Goal: Complete application form

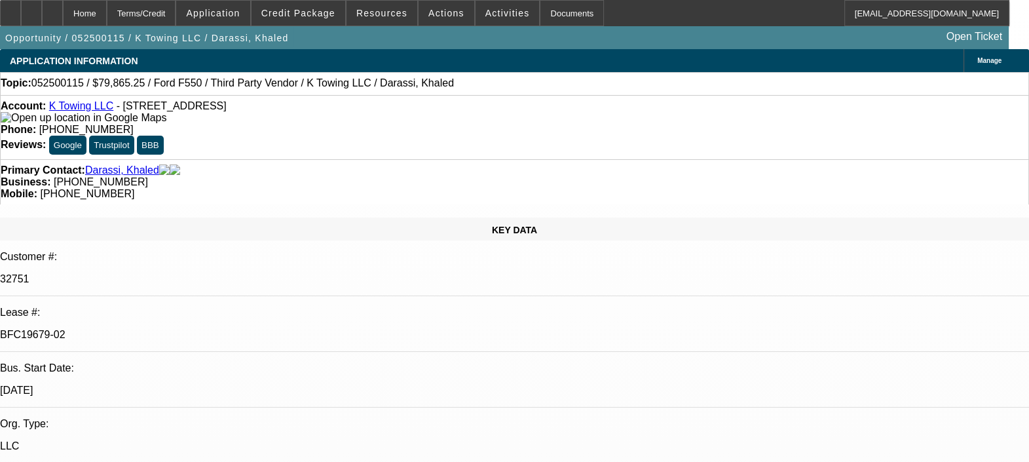
select select "0"
select select "2"
select select "0"
select select "2"
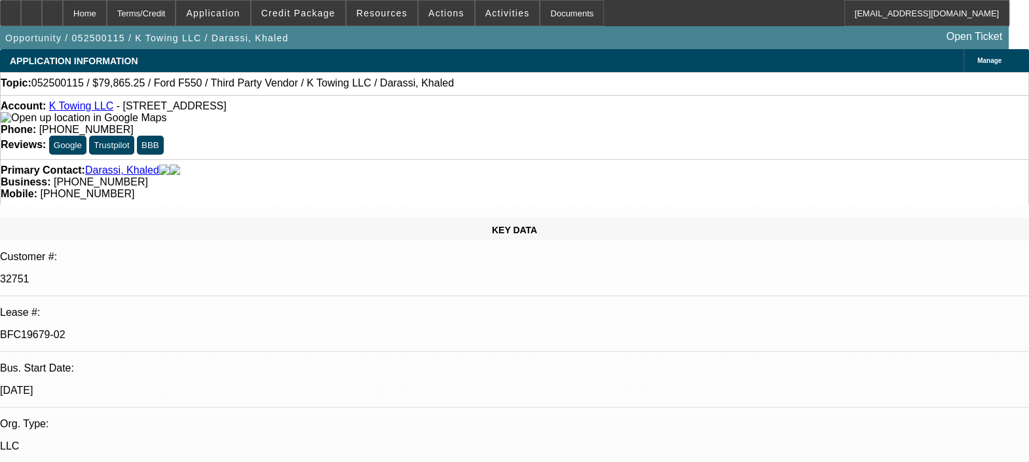
select select "0"
select select "0.1"
select select "2"
select select "0"
select select "0.15"
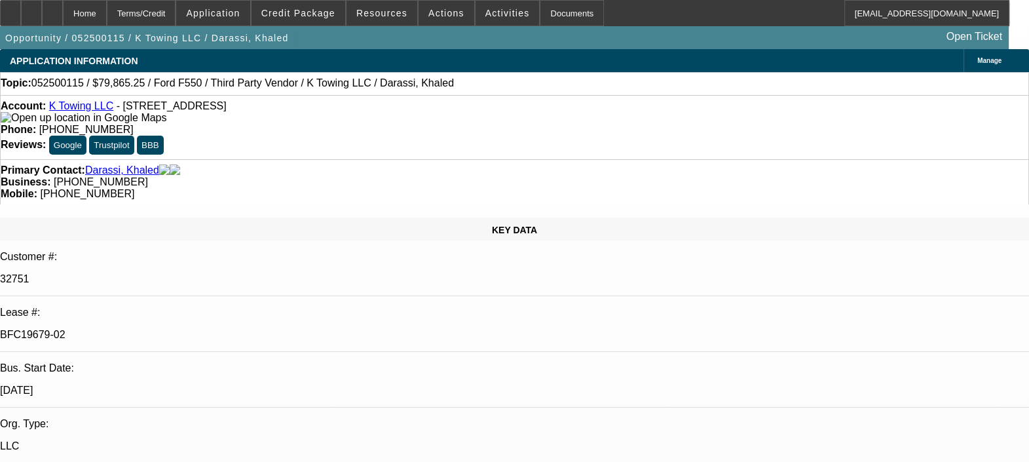
select select "2"
select select "0"
select select "1"
select select "2"
select select "6"
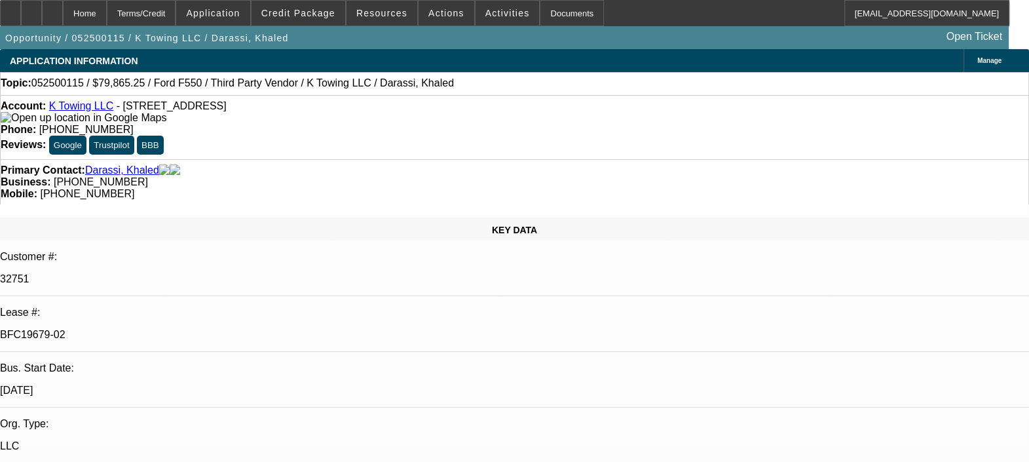
select select "1"
select select "2"
select select "6"
select select "1"
select select "2"
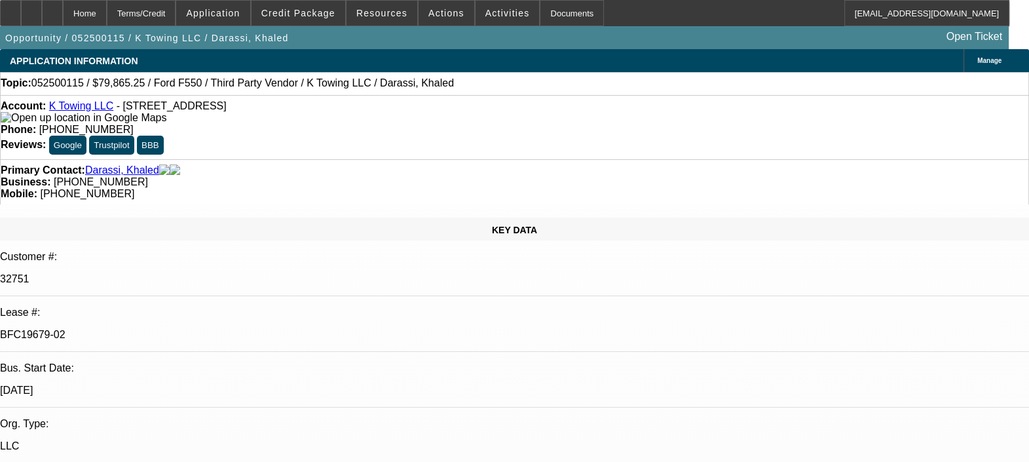
select select "6"
select select "1"
select select "2"
select select "6"
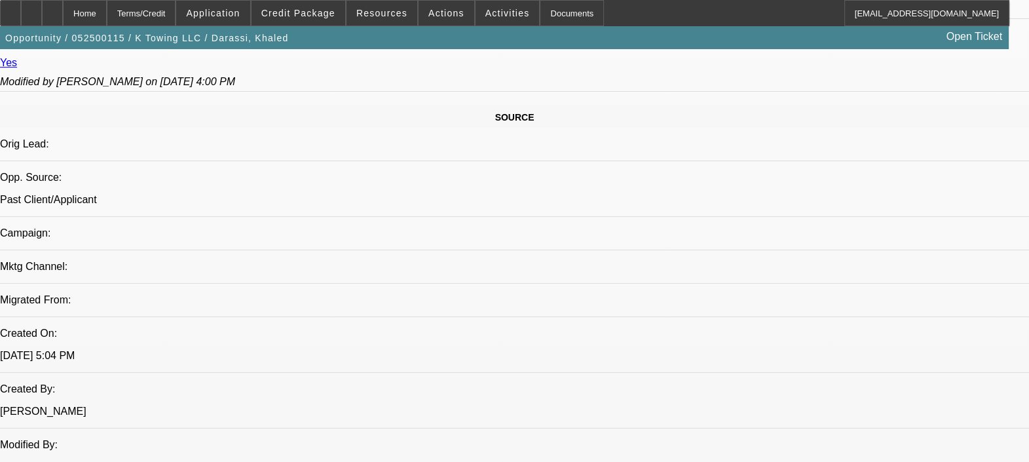
scroll to position [573, 0]
